Goal: Task Accomplishment & Management: Use online tool/utility

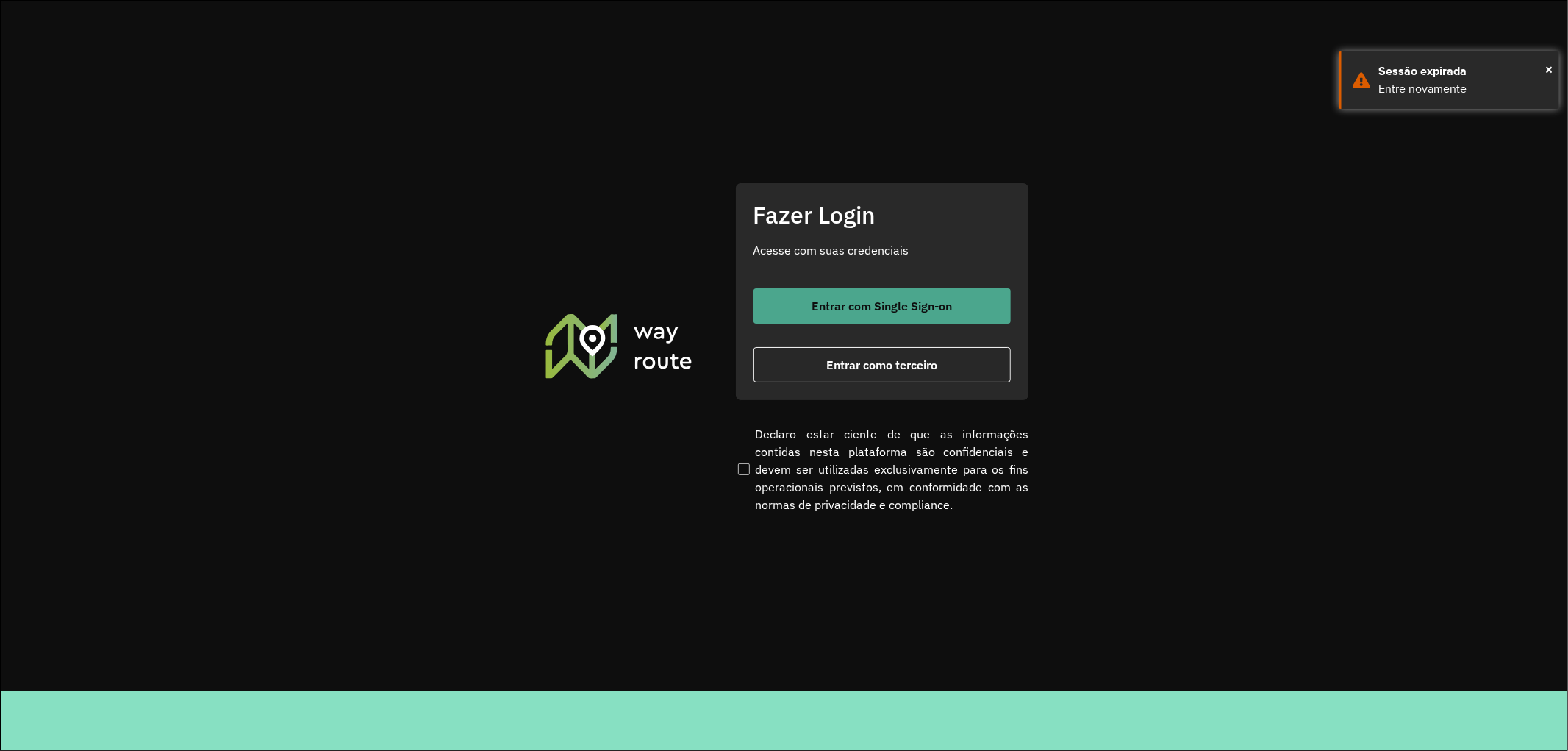
drag, startPoint x: 0, startPoint y: 0, endPoint x: 825, endPoint y: 300, distance: 877.9
click at [825, 300] on span "Entrar com Single Sign-on" at bounding box center [881, 306] width 141 height 12
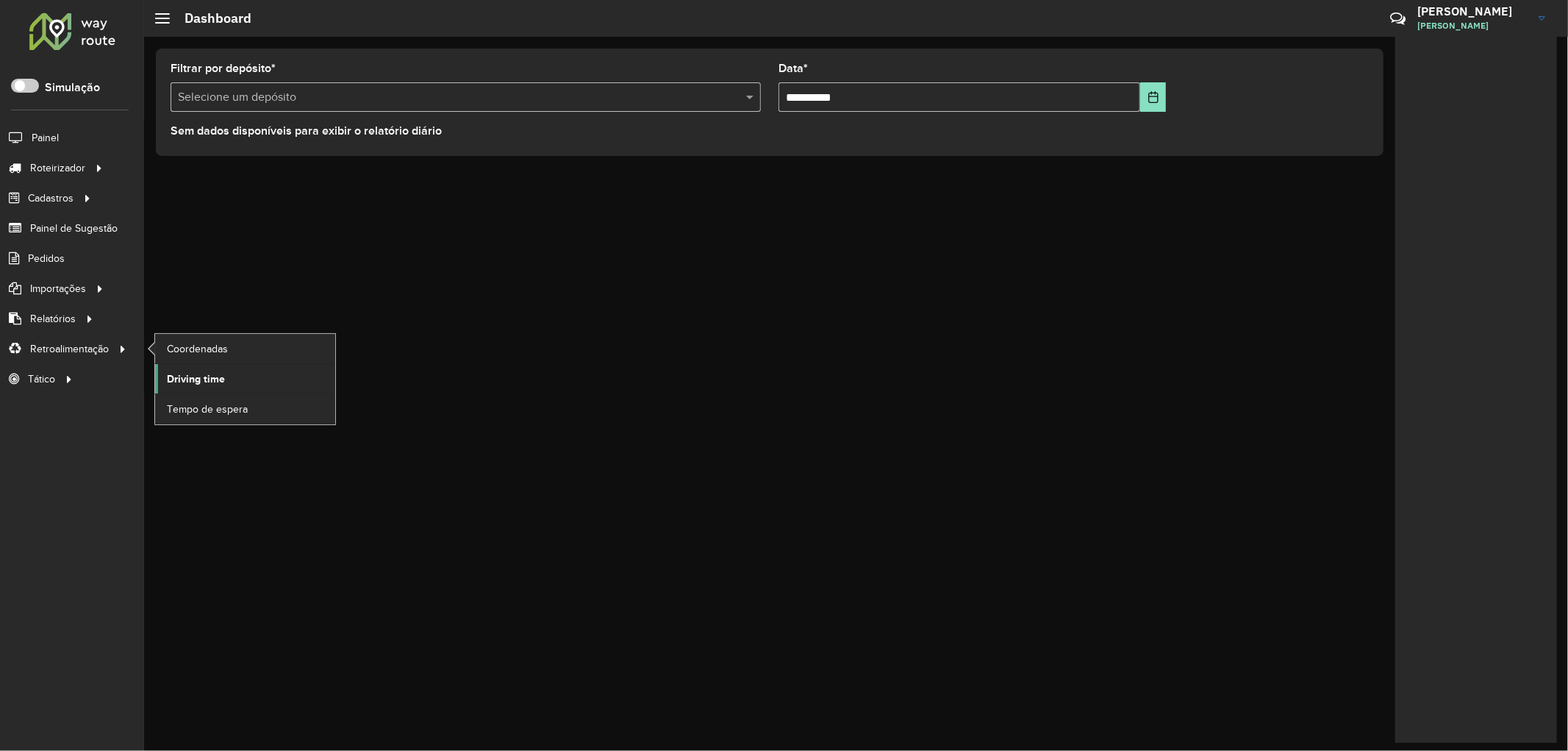
click at [184, 381] on span "Driving time" at bounding box center [196, 378] width 58 height 15
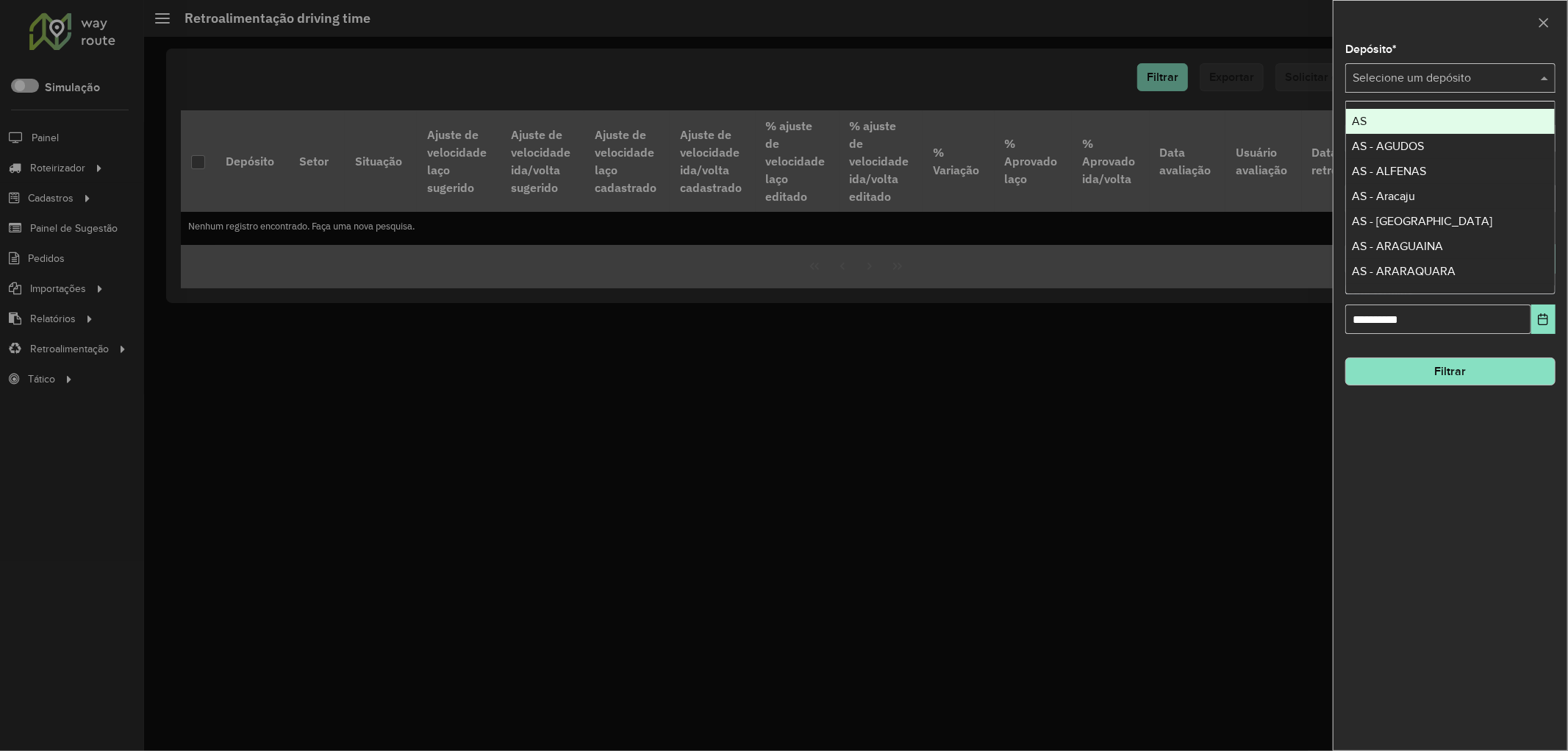
click at [1398, 79] on input "text" at bounding box center [1435, 79] width 166 height 18
type input "****"
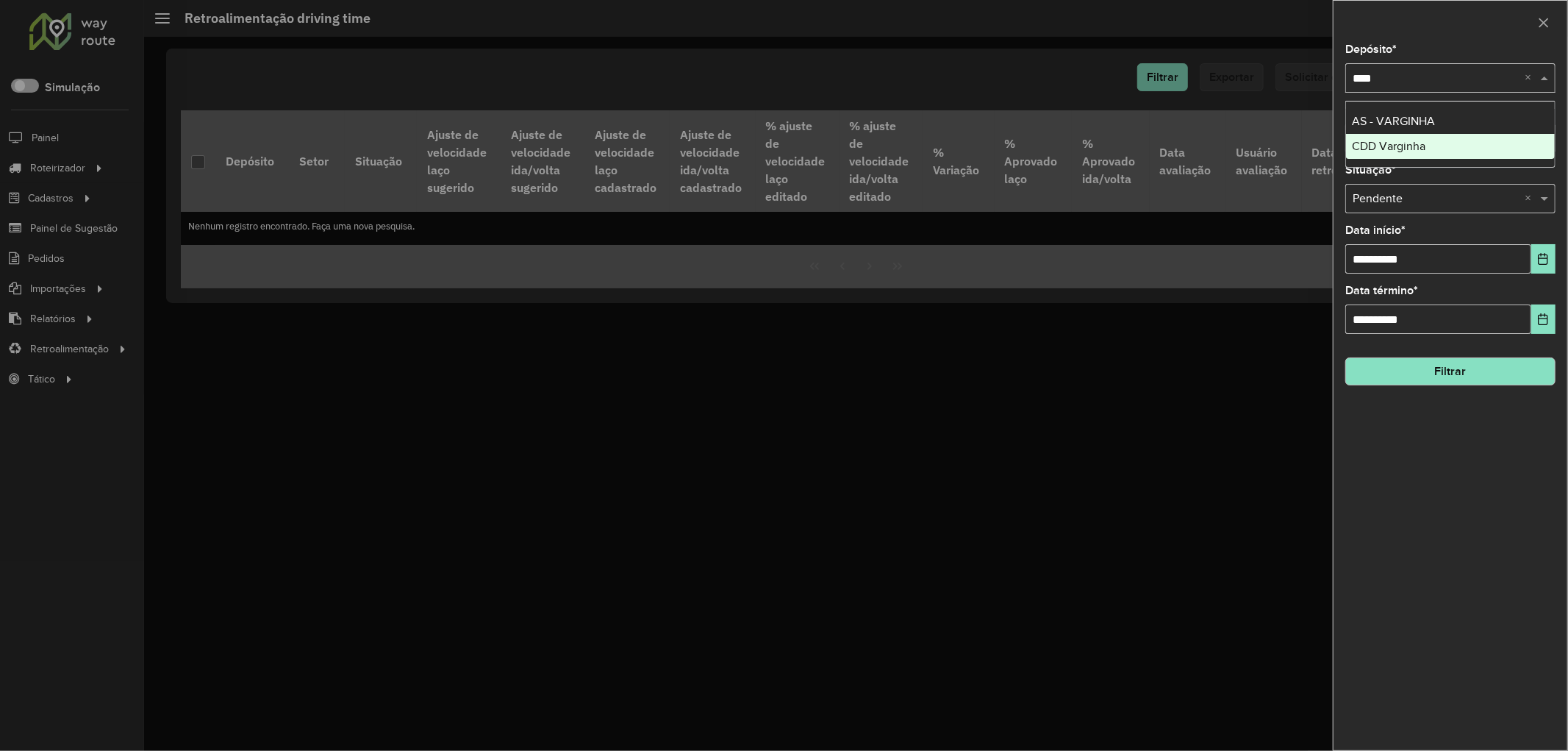
click at [1396, 140] on span "CDD Varginha" at bounding box center [1388, 146] width 73 height 12
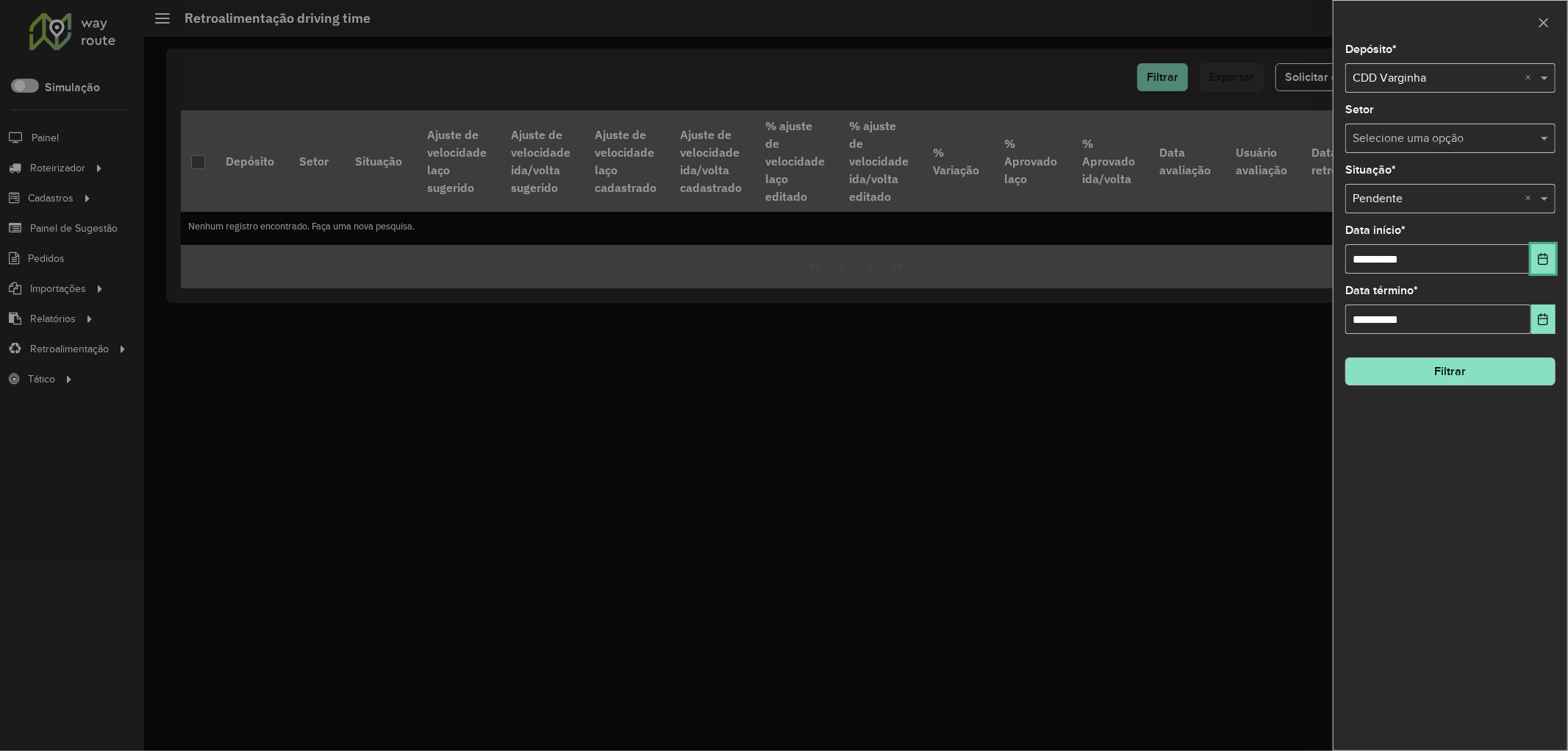
click at [1543, 267] on button "Choose Date" at bounding box center [1542, 259] width 24 height 29
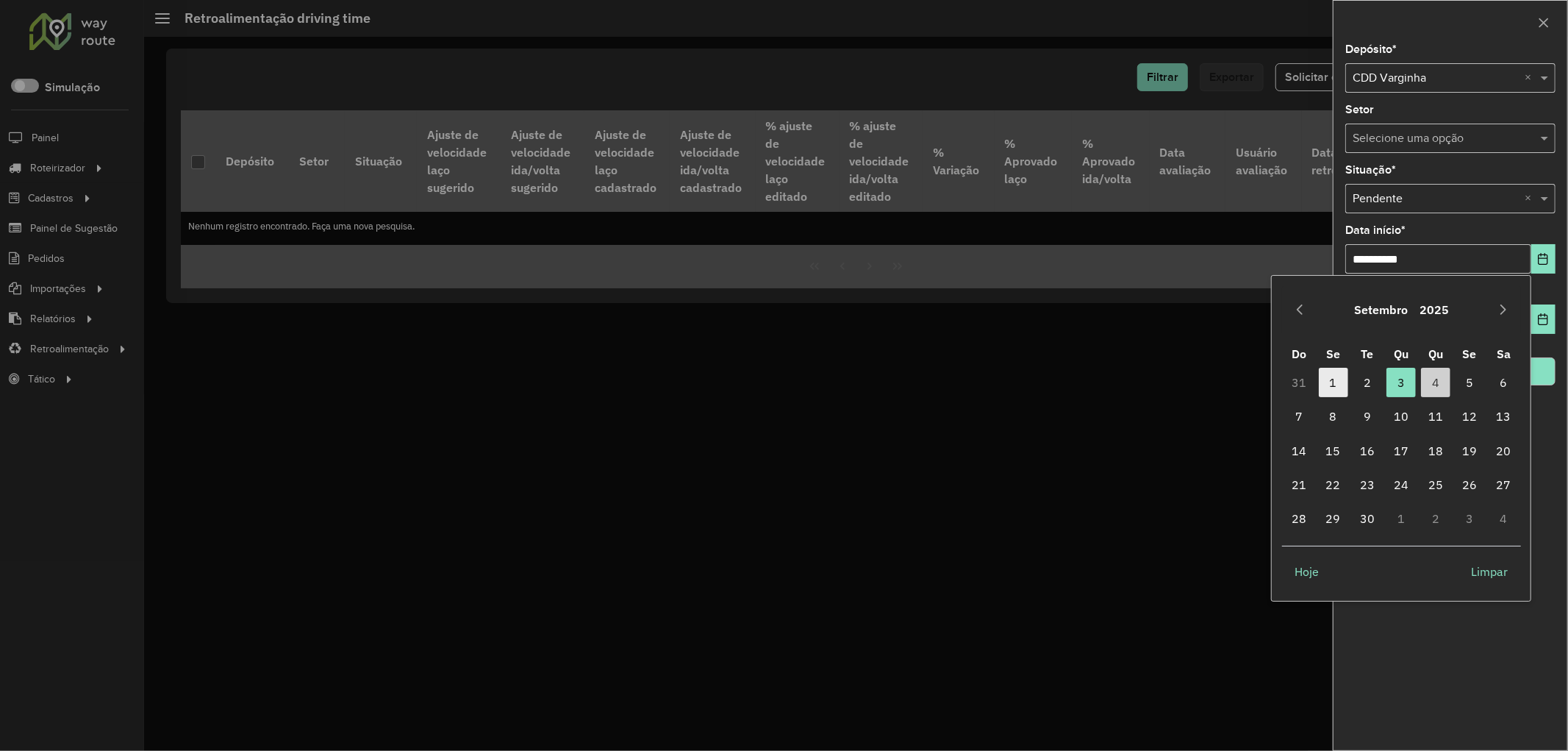
click at [1332, 381] on span "1" at bounding box center [1332, 382] width 29 height 29
type input "**********"
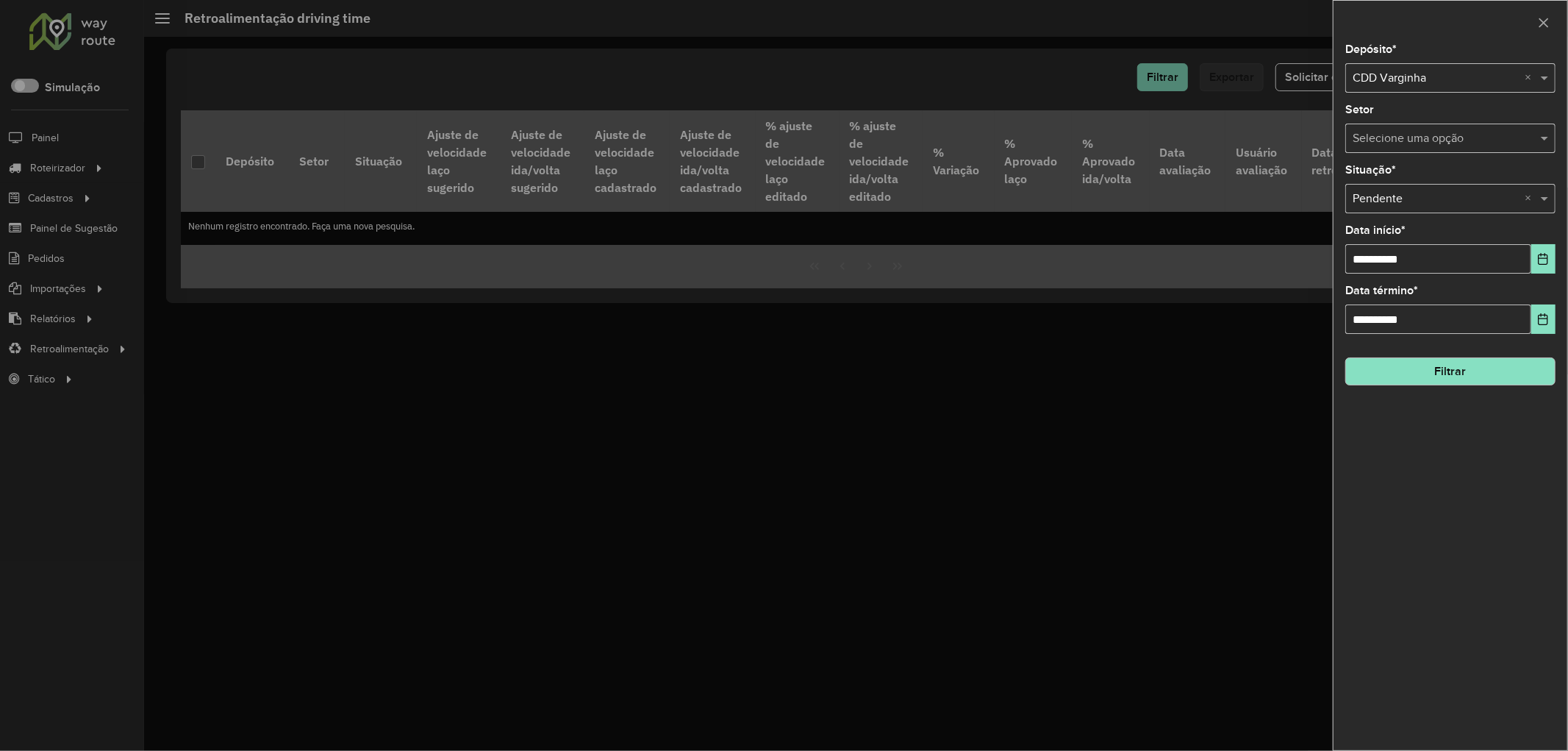
click at [1417, 369] on button "Filtrar" at bounding box center [1449, 371] width 210 height 28
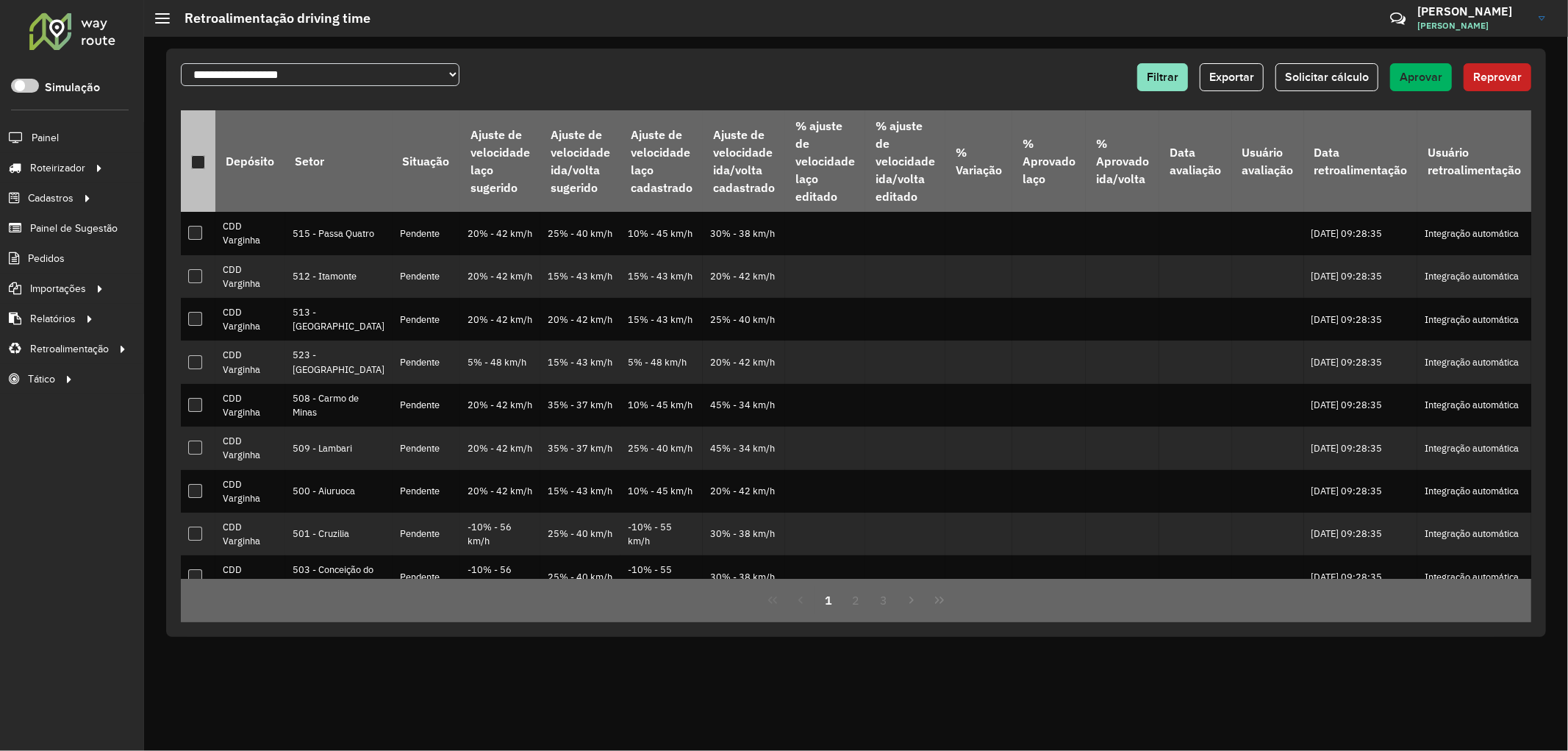
click at [197, 158] on div at bounding box center [198, 162] width 14 height 14
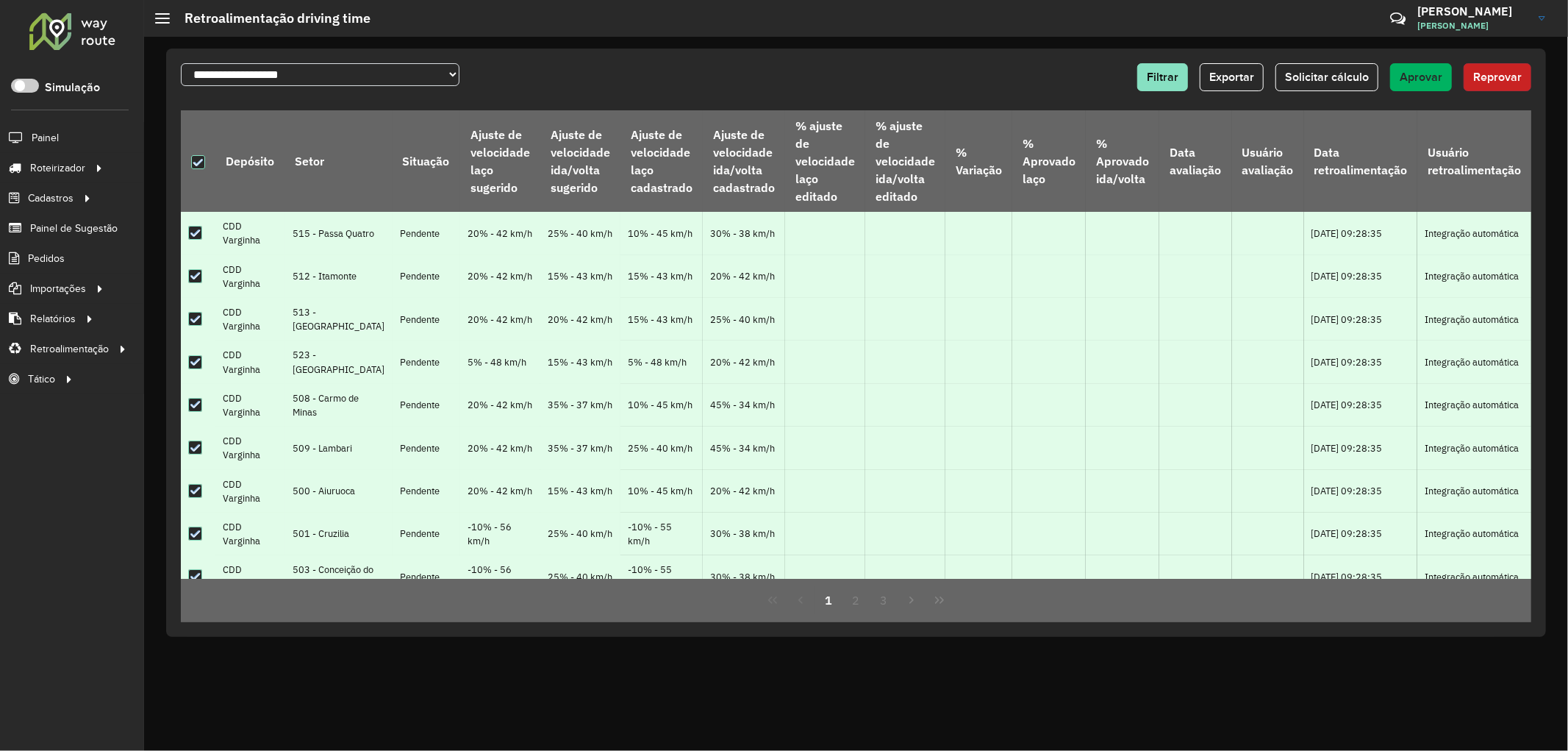
click at [1502, 77] on span "Reprovar" at bounding box center [1497, 77] width 49 height 12
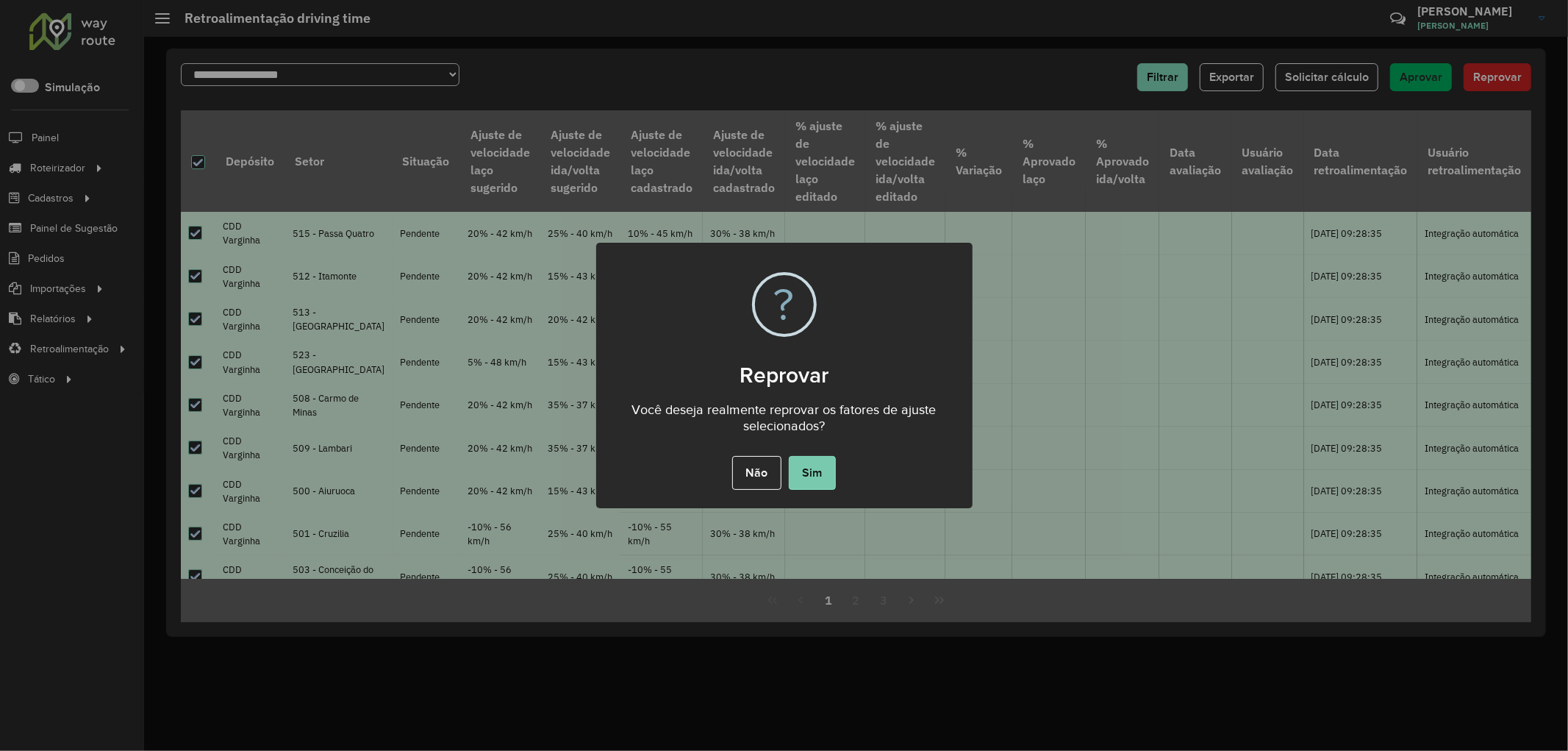
click at [821, 461] on button "Sim" at bounding box center [812, 473] width 47 height 34
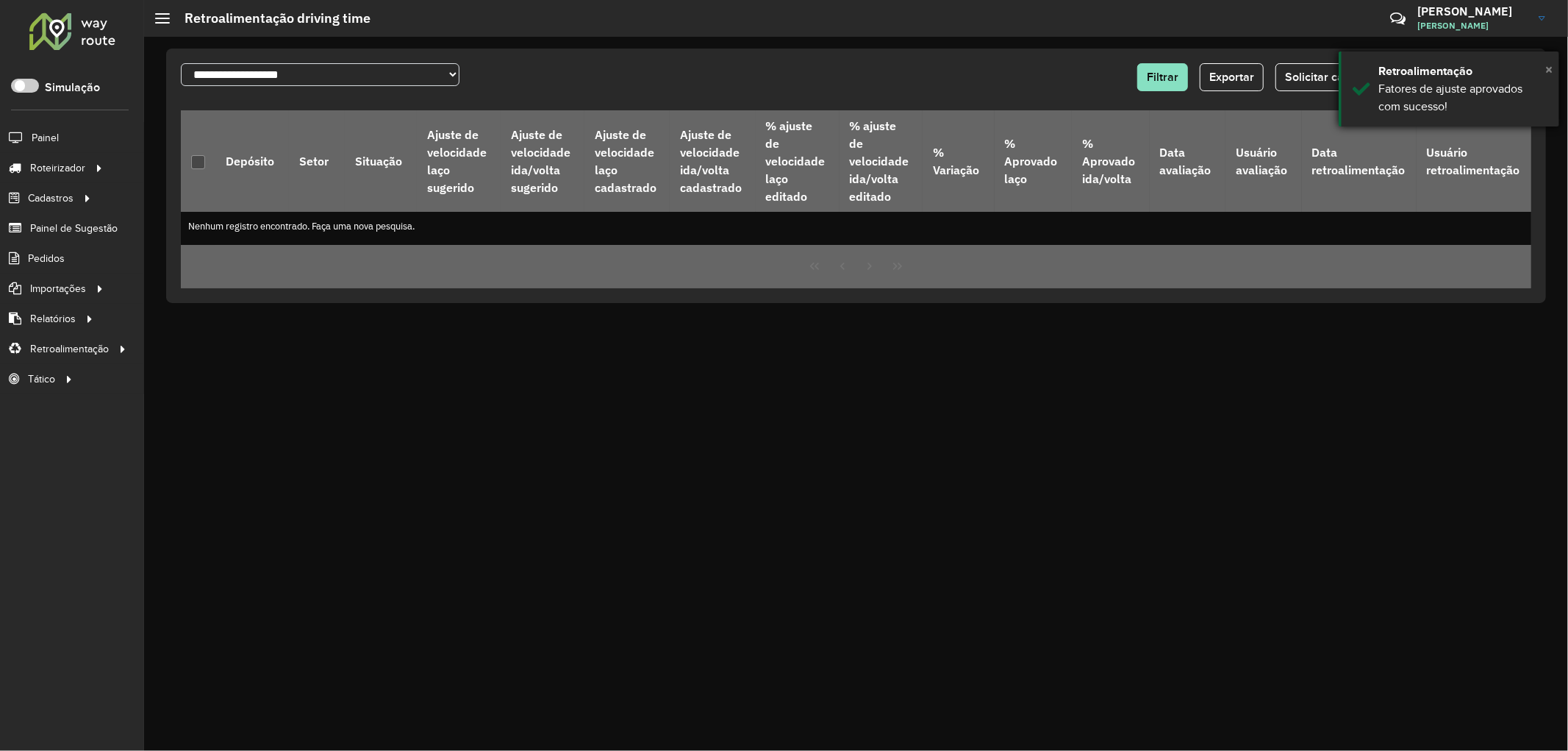
click at [1549, 68] on span "×" at bounding box center [1549, 69] width 7 height 16
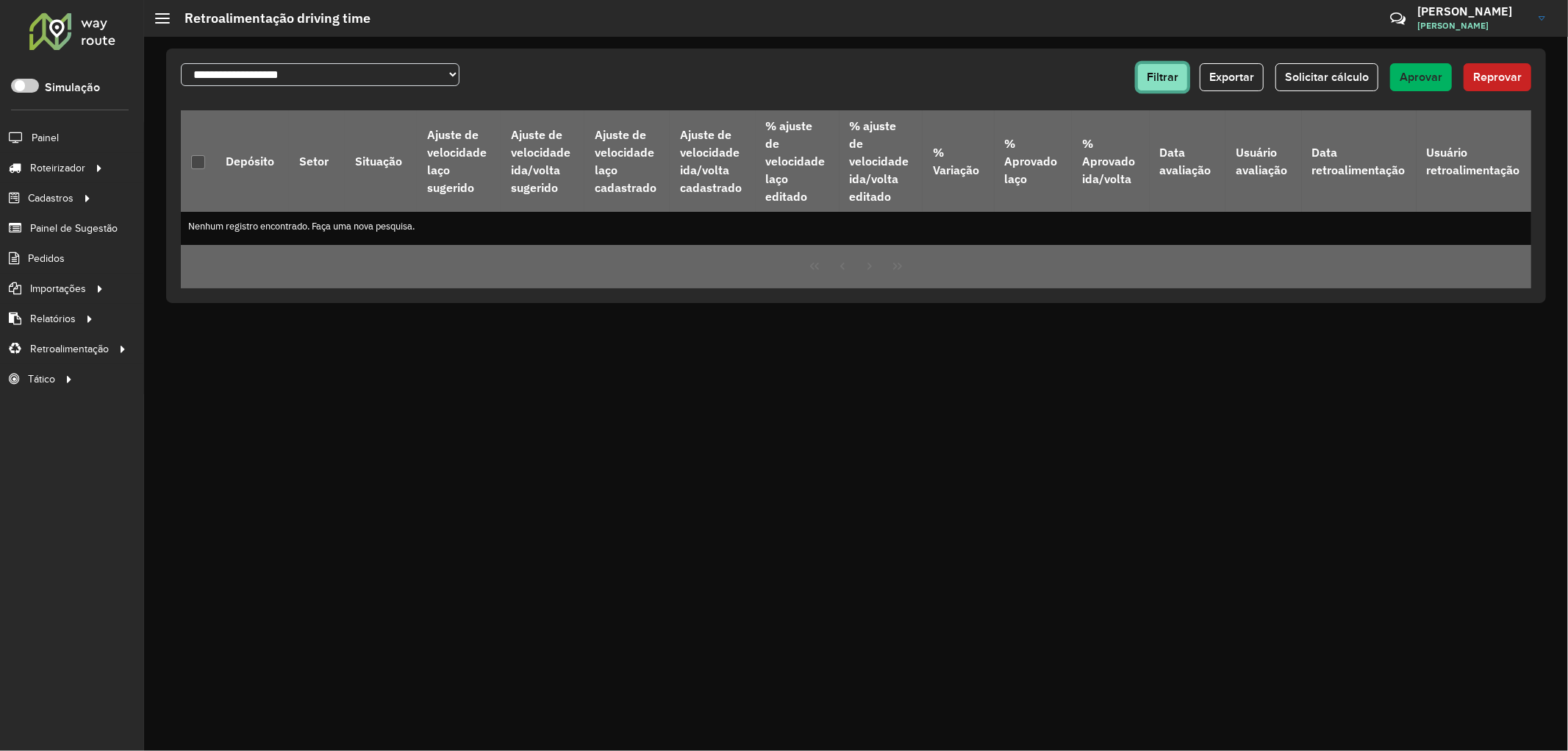
click at [1167, 71] on span "Filtrar" at bounding box center [1162, 77] width 32 height 12
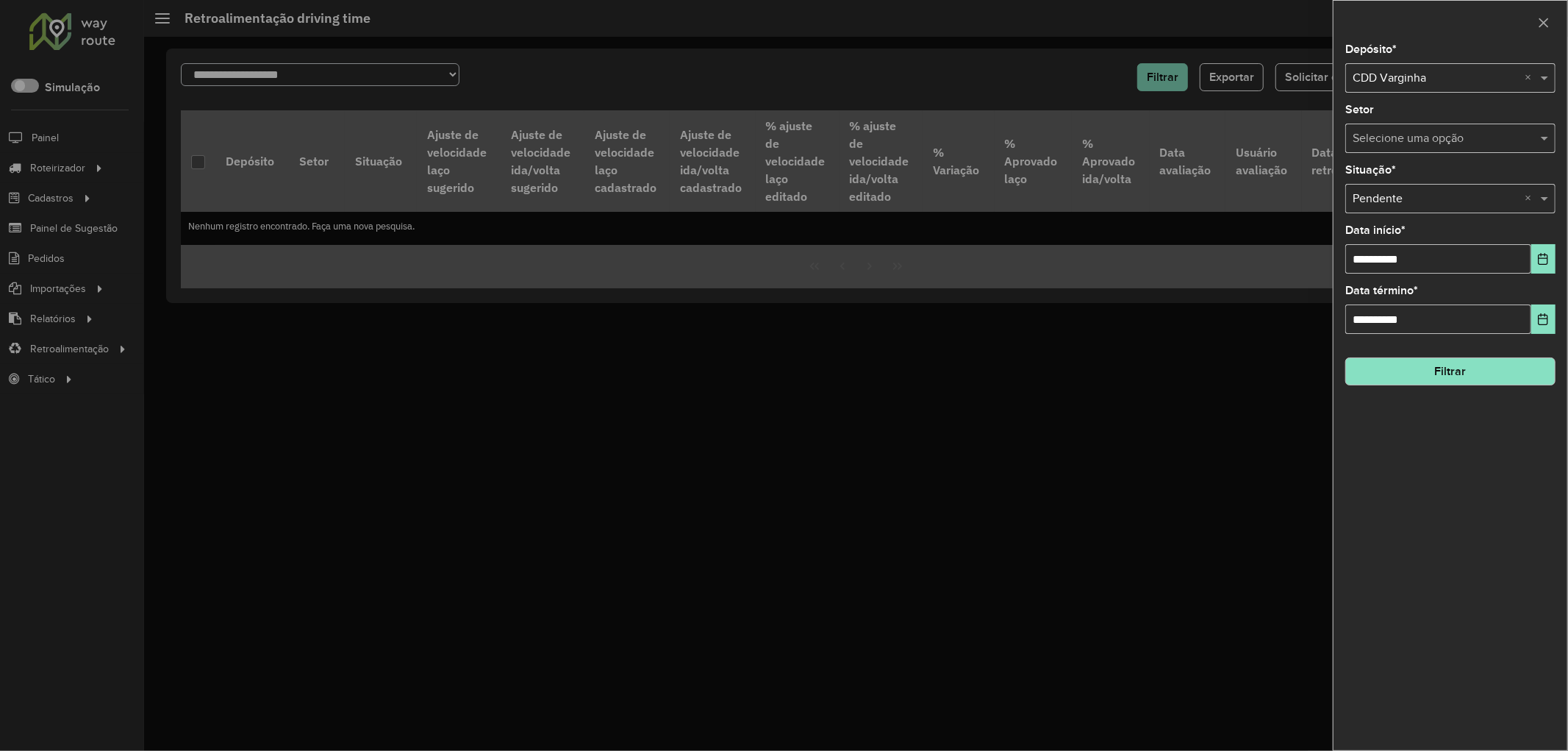
click at [1379, 82] on input "text" at bounding box center [1435, 79] width 166 height 18
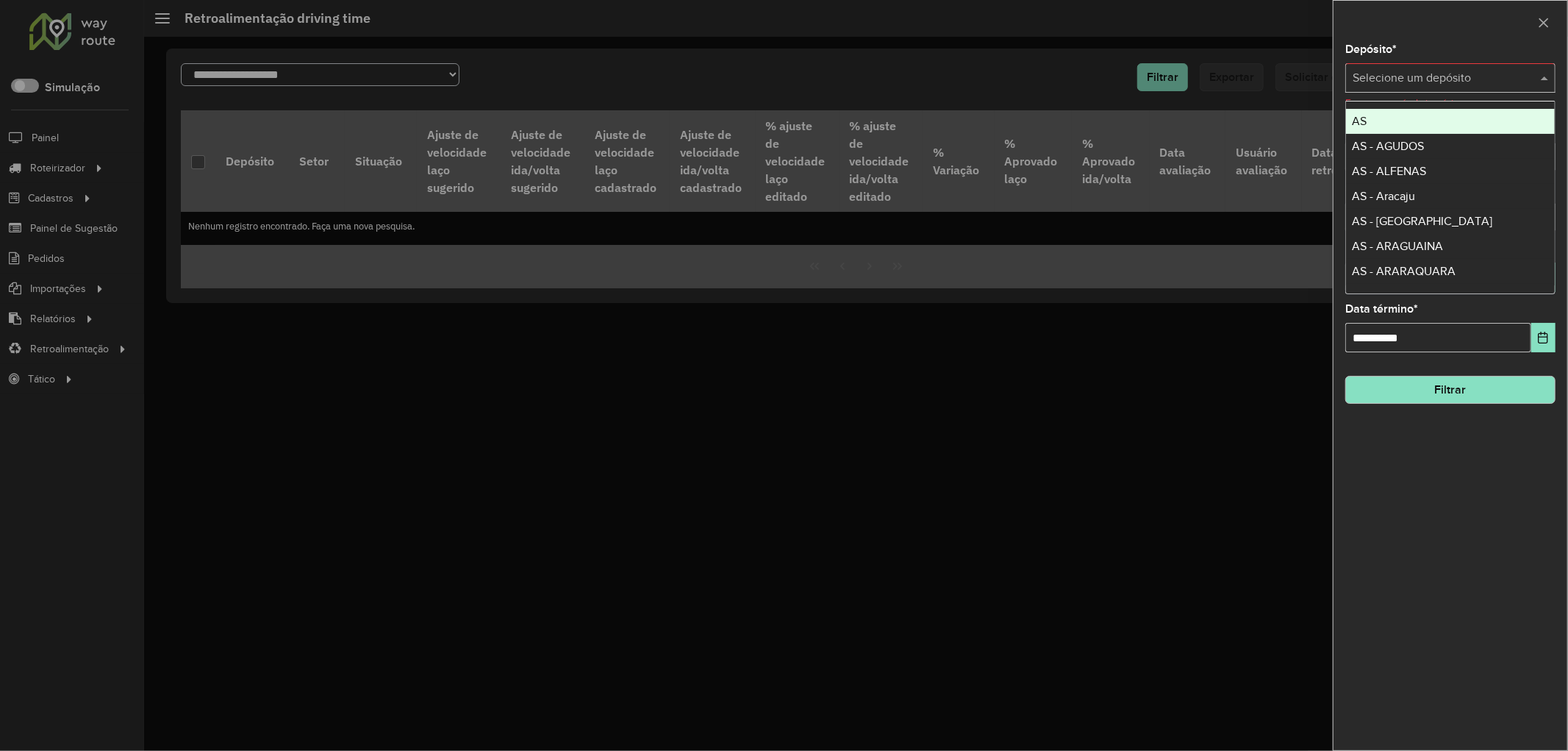
click at [1436, 84] on input "text" at bounding box center [1435, 79] width 166 height 18
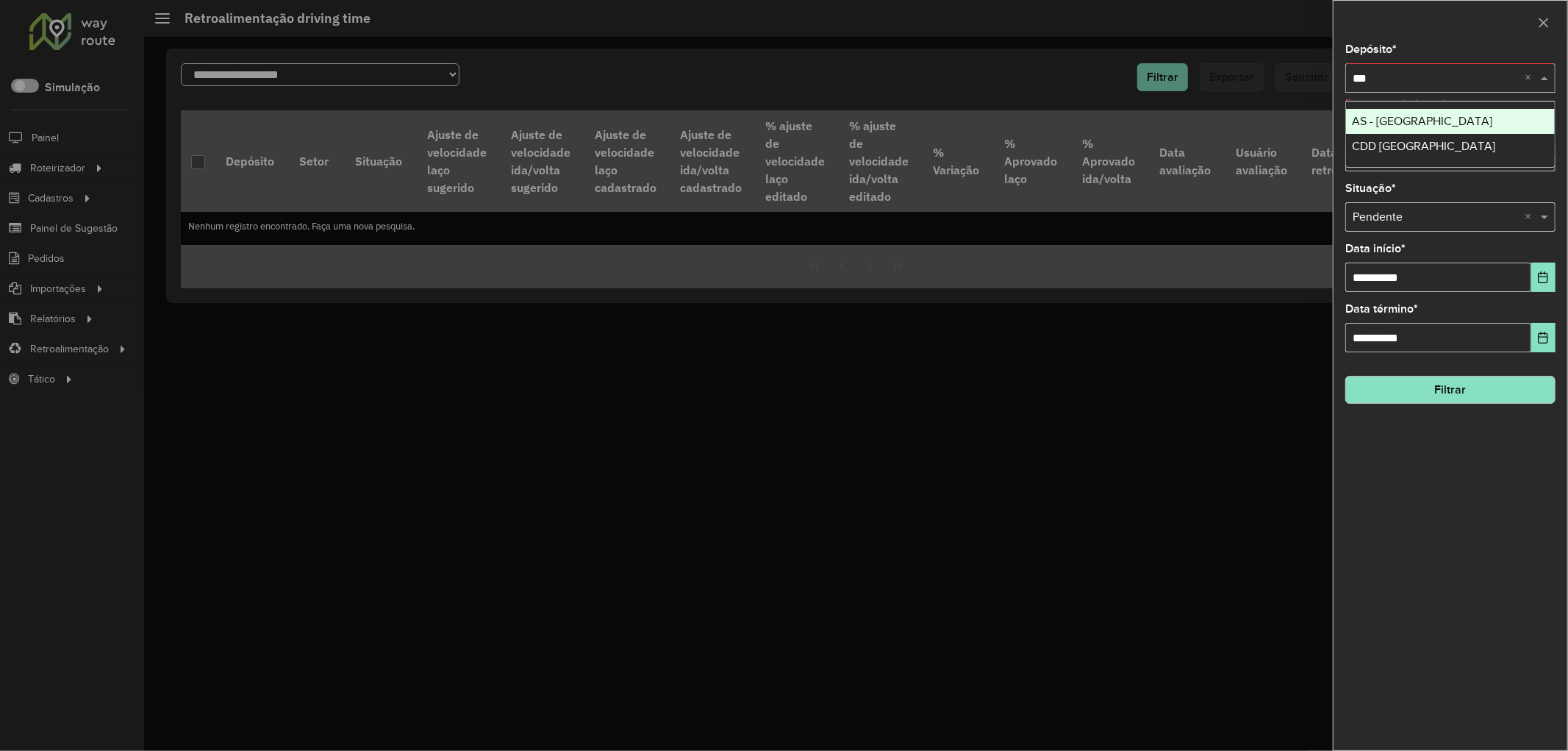
type input "****"
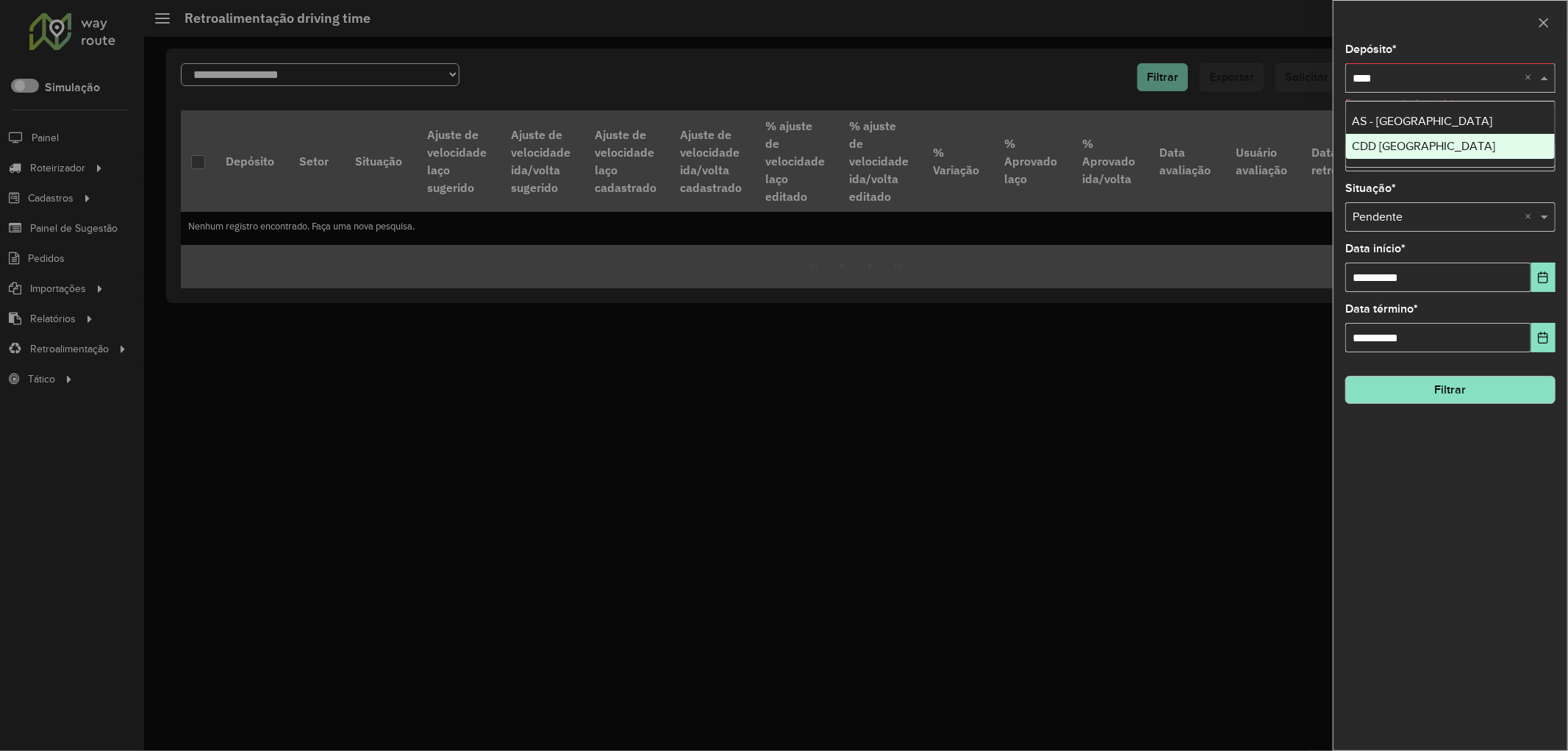
click at [1398, 153] on div "CDD [GEOGRAPHIC_DATA]" at bounding box center [1450, 146] width 209 height 25
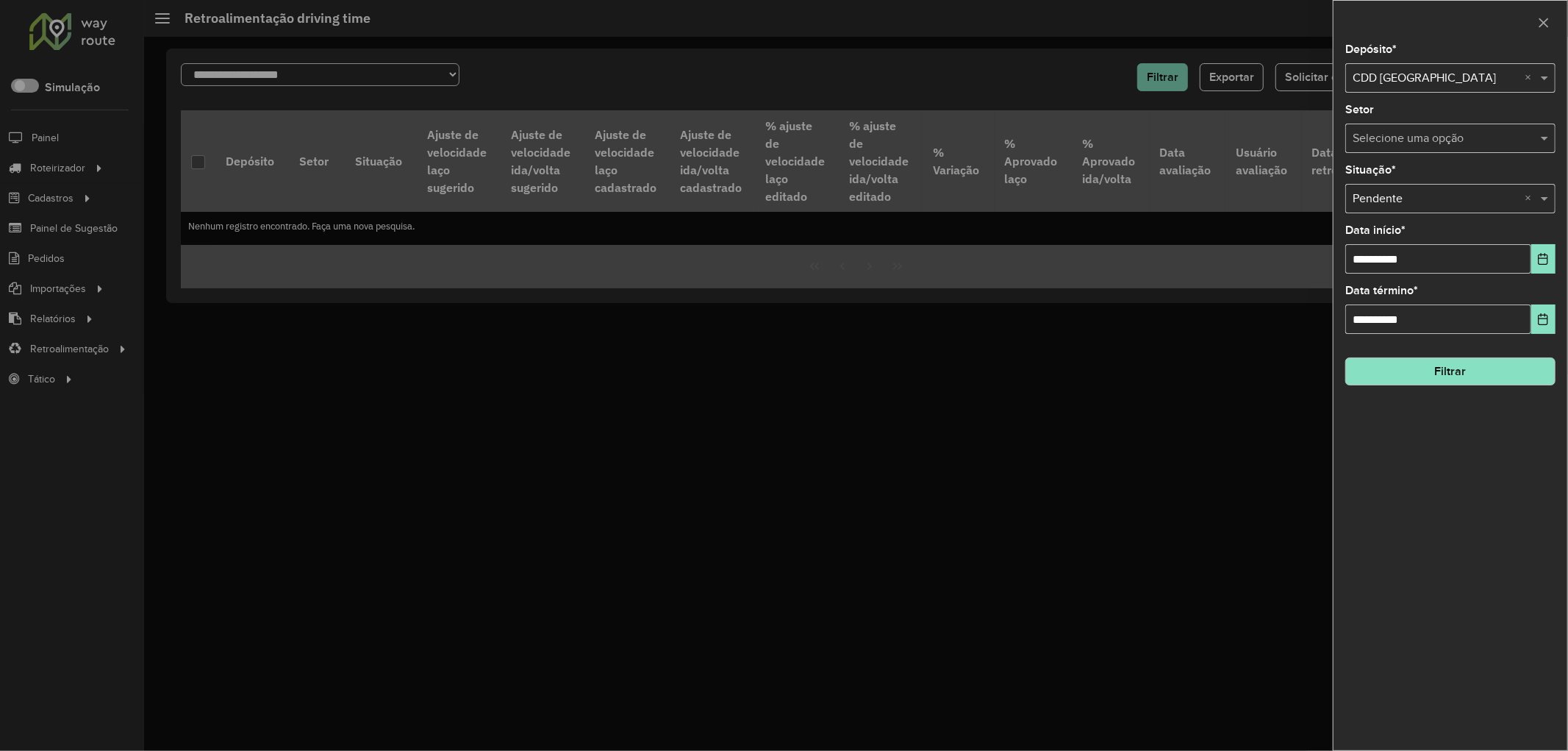
click at [1429, 366] on button "Filtrar" at bounding box center [1449, 371] width 210 height 28
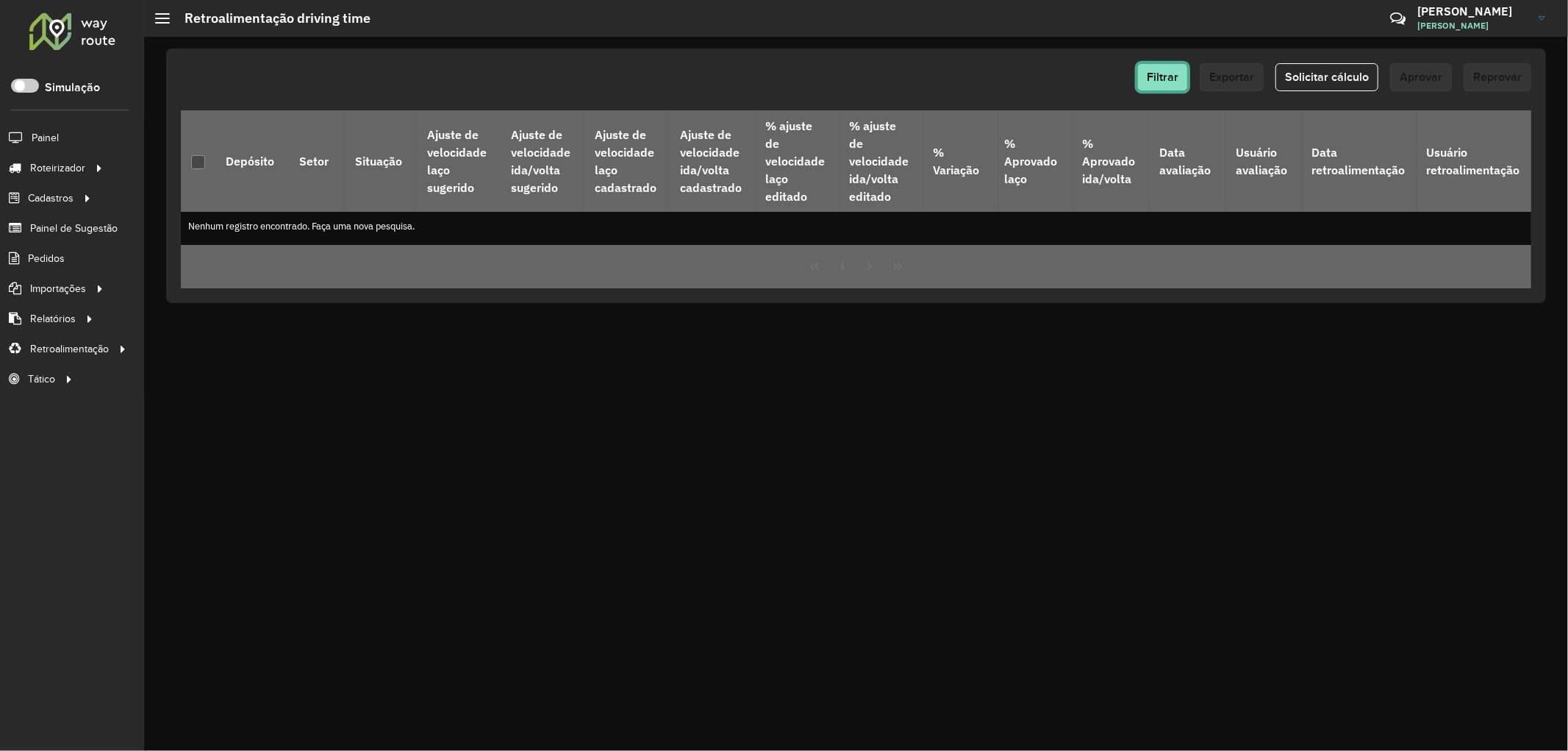
click at [1171, 89] on button "Filtrar" at bounding box center [1162, 77] width 50 height 28
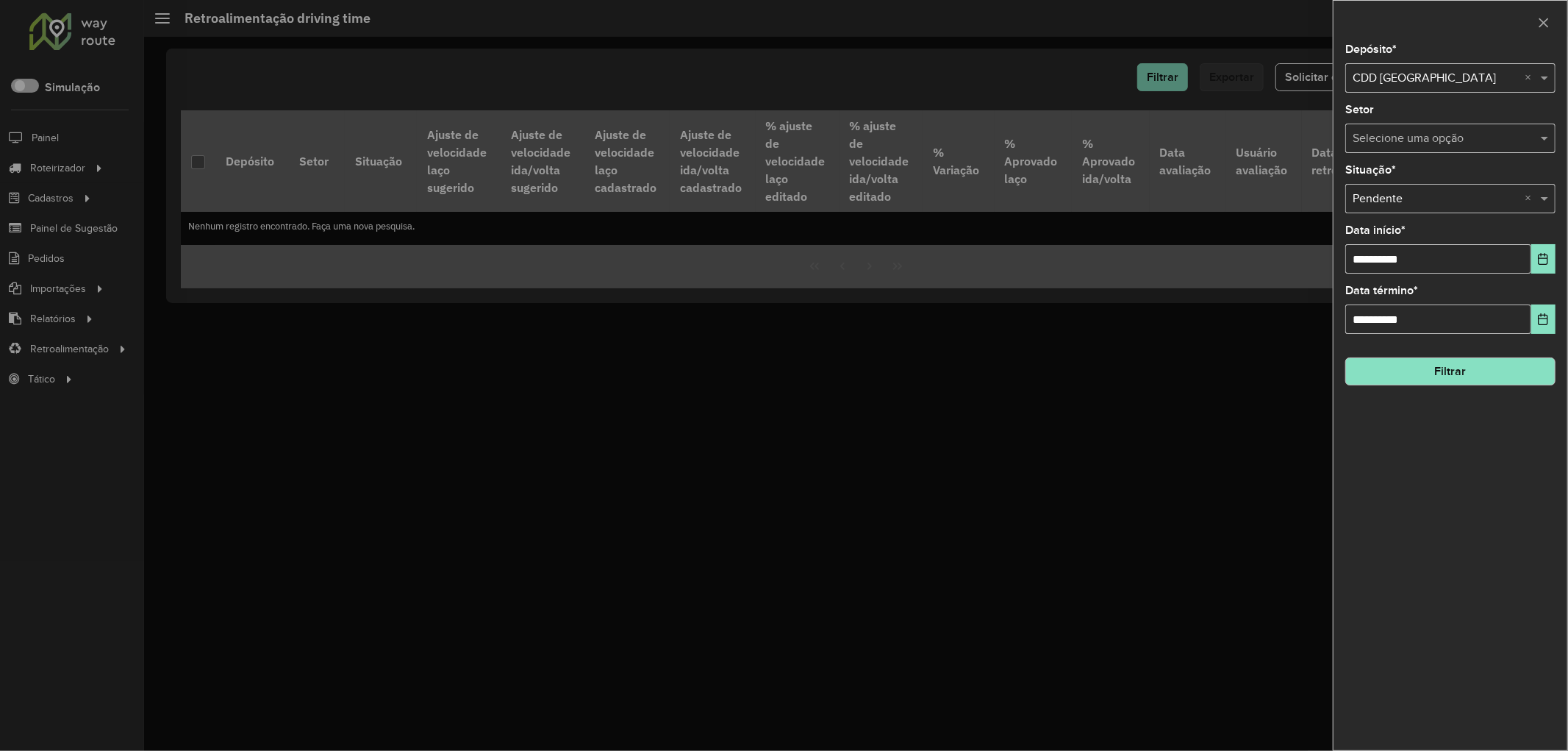
click at [1389, 79] on input "text" at bounding box center [1435, 79] width 166 height 18
type input "******"
click at [1399, 174] on span "CDD São Cristovão" at bounding box center [1401, 171] width 97 height 12
click at [1402, 369] on button "Filtrar" at bounding box center [1449, 371] width 210 height 28
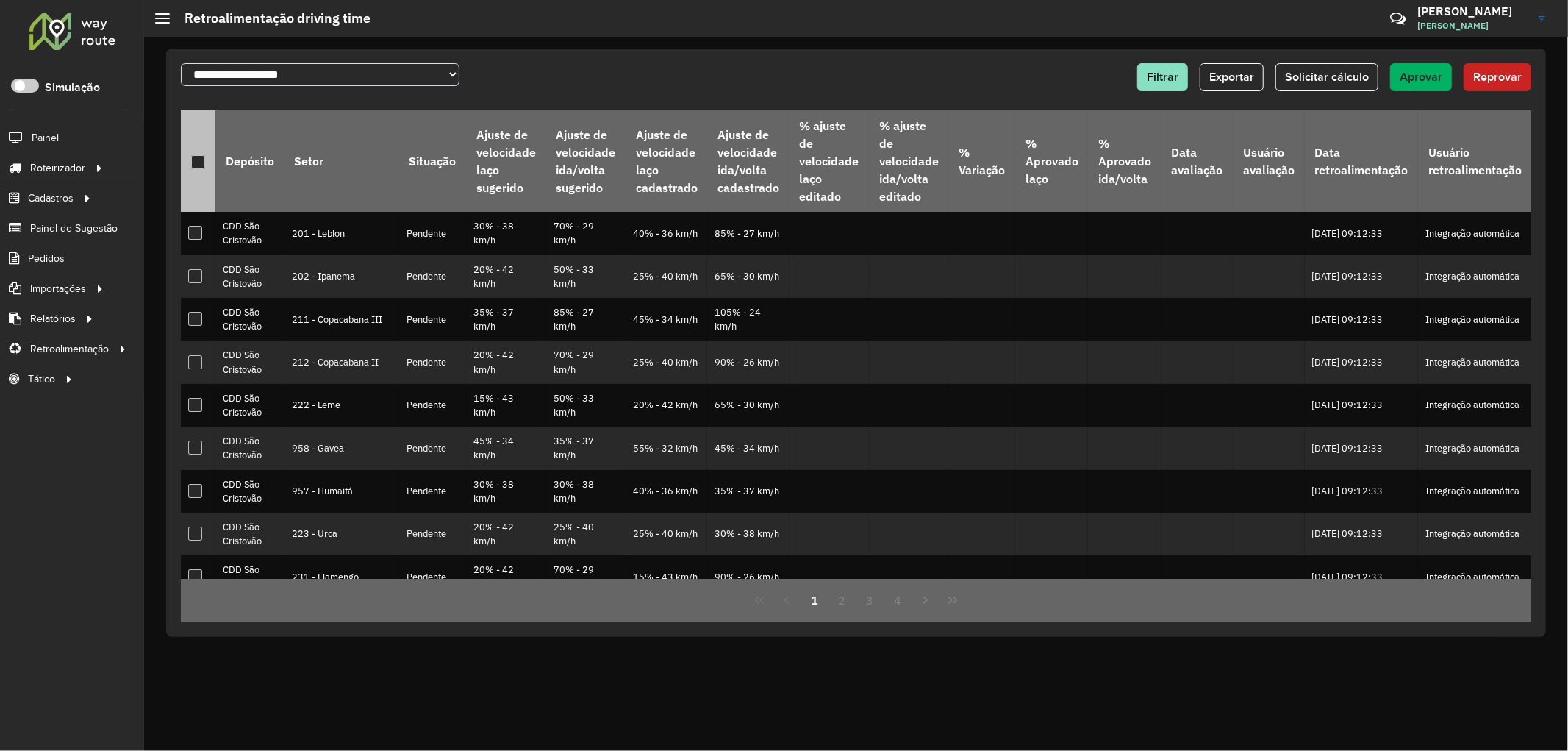
click at [201, 166] on div at bounding box center [198, 162] width 14 height 14
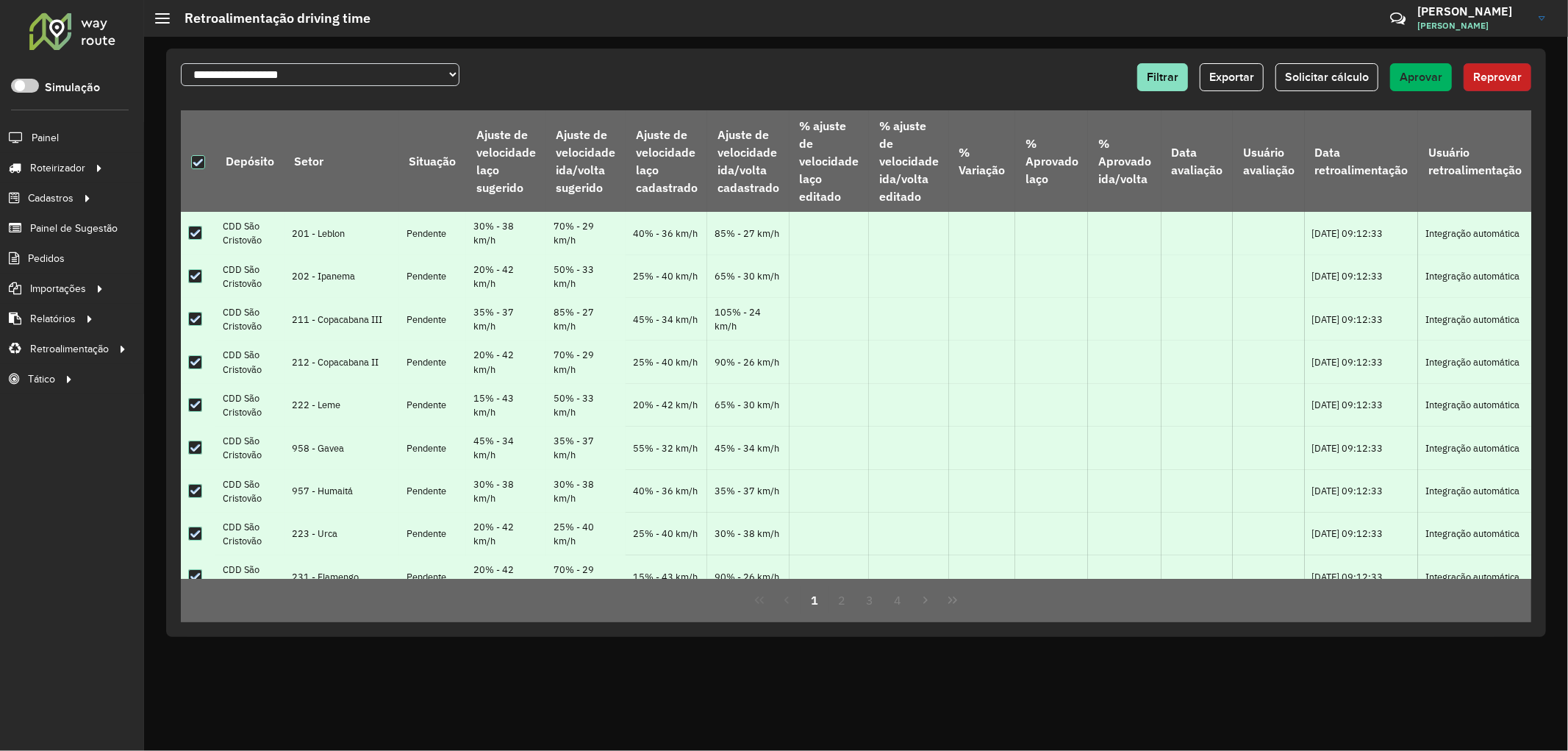
click at [1491, 81] on span "Reprovar" at bounding box center [1497, 77] width 49 height 12
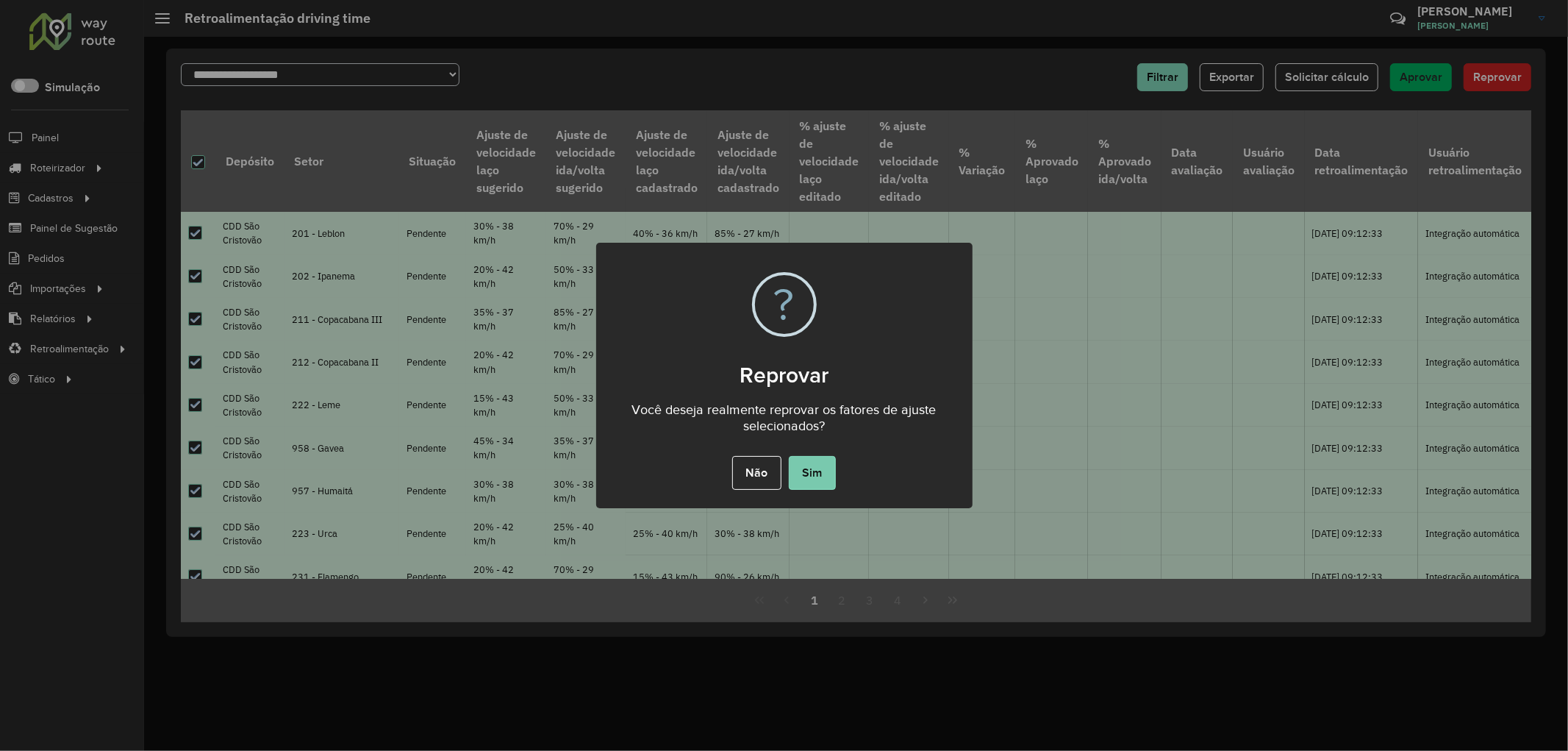
click at [811, 476] on button "Sim" at bounding box center [812, 473] width 47 height 34
